Goal: Task Accomplishment & Management: Use online tool/utility

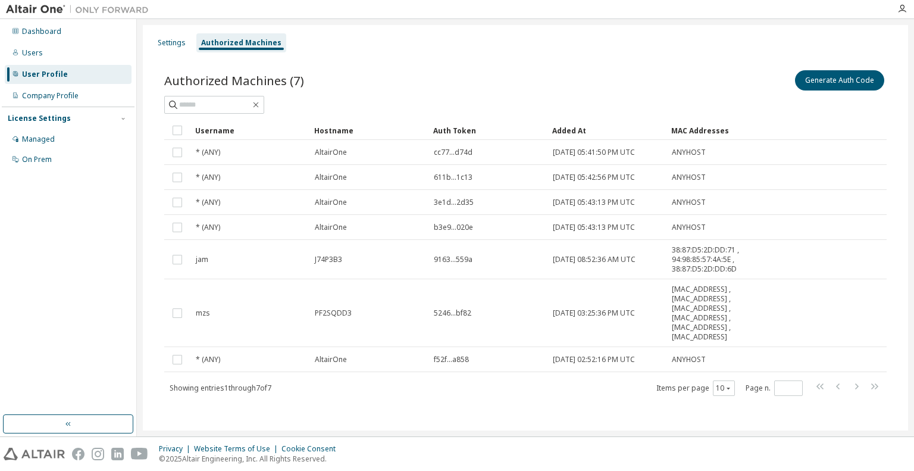
click at [465, 55] on div "Authorized Machines (7) Generate Auth Code Clear Load Save Save As Field Operat…" at bounding box center [525, 241] width 751 height 374
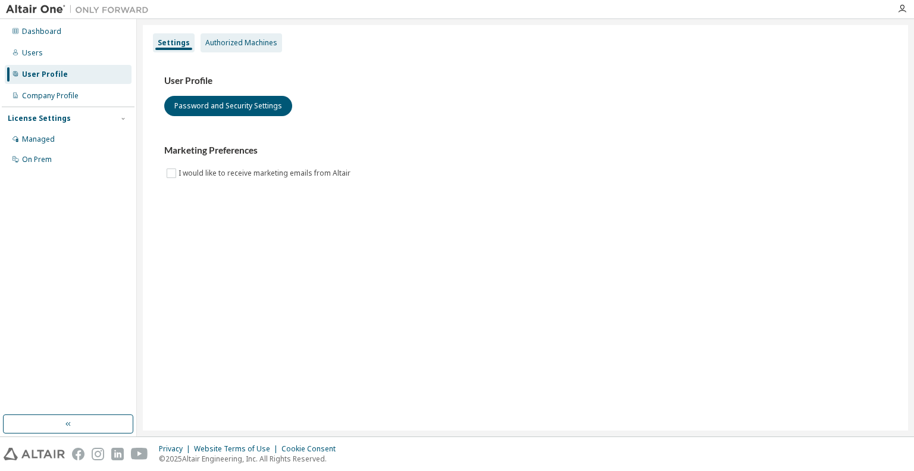
click at [254, 41] on div "Authorized Machines" at bounding box center [241, 43] width 72 height 10
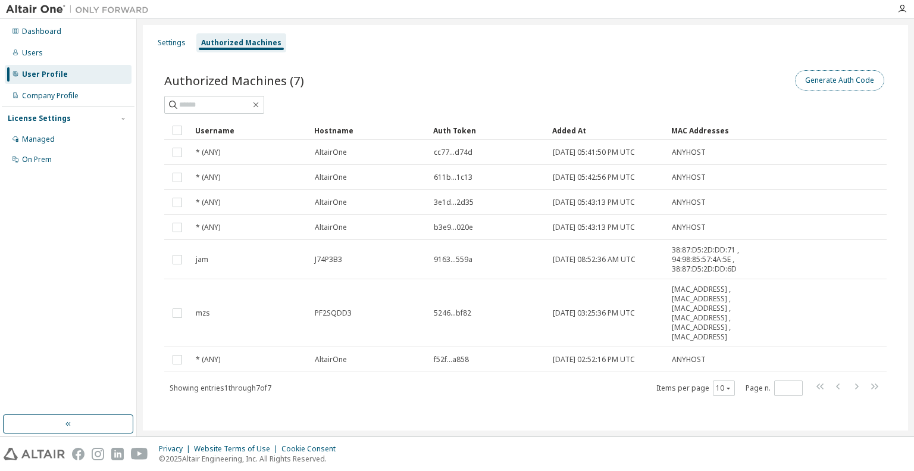
click at [841, 78] on button "Generate Auth Code" at bounding box center [839, 80] width 89 height 20
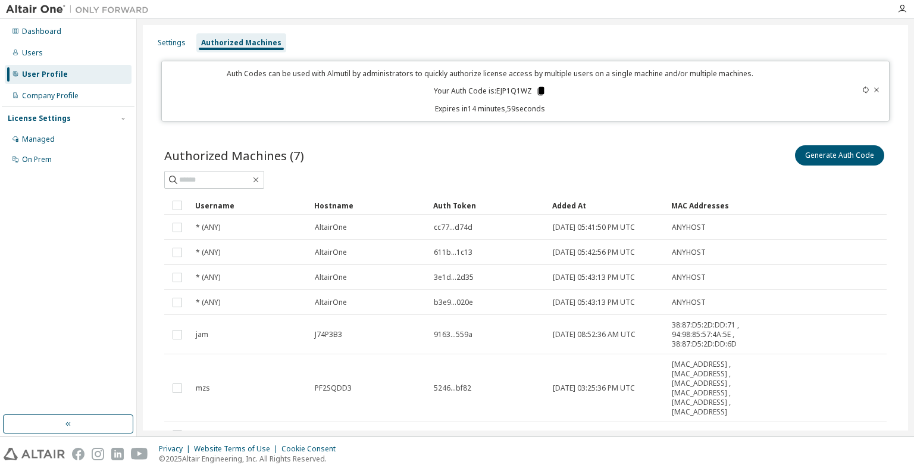
click at [540, 90] on icon at bounding box center [541, 91] width 7 height 8
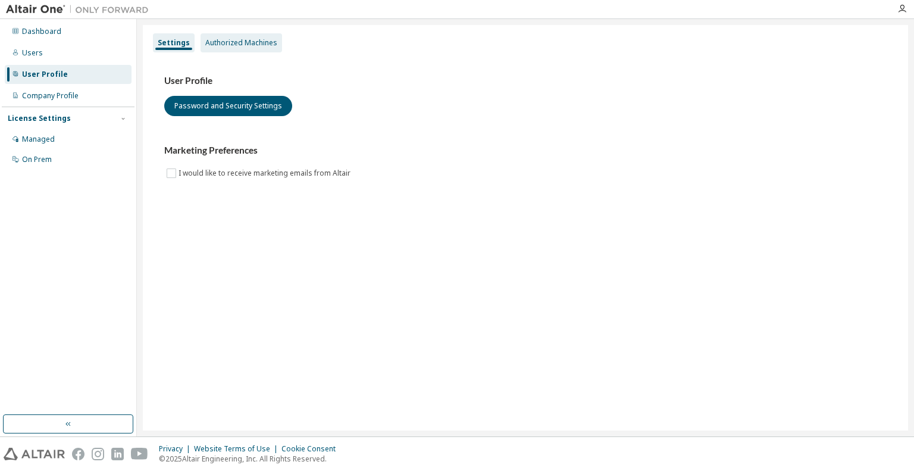
click at [250, 46] on div "Authorized Machines" at bounding box center [241, 43] width 72 height 10
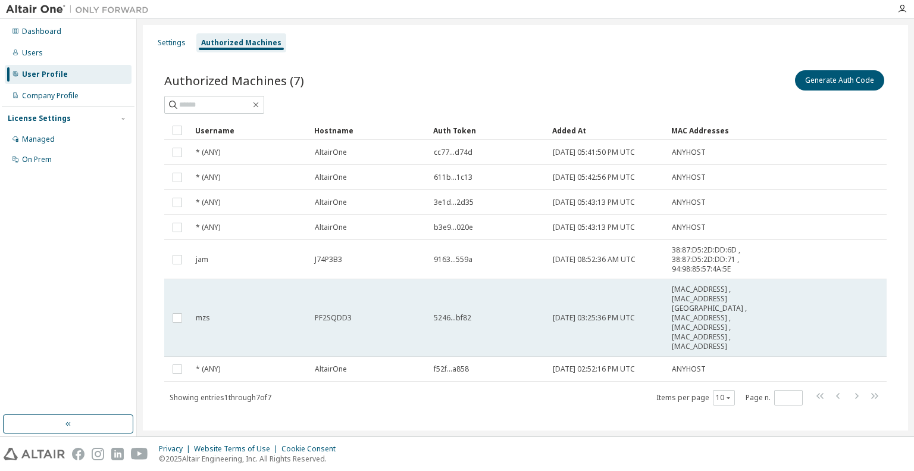
scroll to position [2, 0]
